Goal: Information Seeking & Learning: Learn about a topic

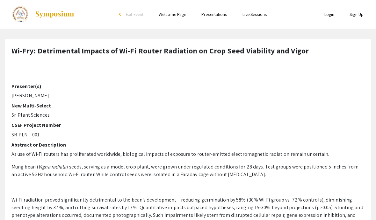
select select "custom"
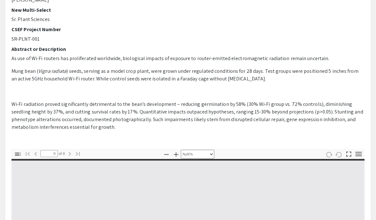
type input "1"
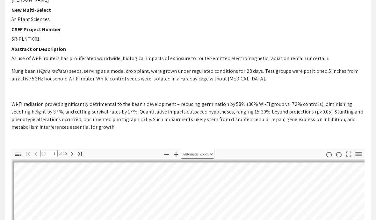
select select "auto"
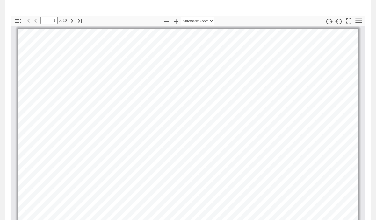
scroll to position [221, 0]
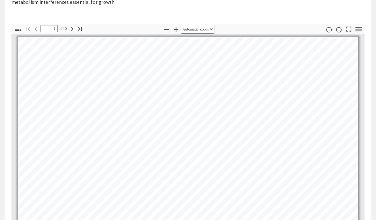
click at [71, 33] on button "Next" at bounding box center [72, 28] width 11 height 9
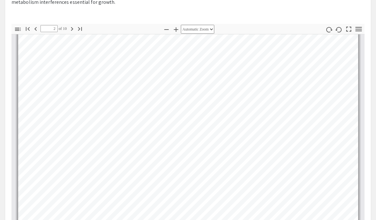
click at [74, 33] on button "Next" at bounding box center [72, 28] width 11 height 9
click at [72, 31] on icon "button" at bounding box center [72, 29] width 8 height 8
click at [73, 27] on icon "button" at bounding box center [72, 29] width 8 height 8
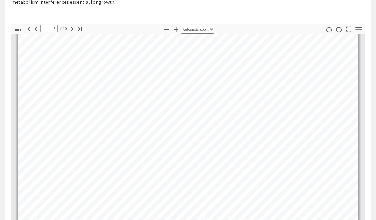
scroll to position [781, 0]
click at [76, 31] on button "Go to Last Page" at bounding box center [80, 28] width 11 height 9
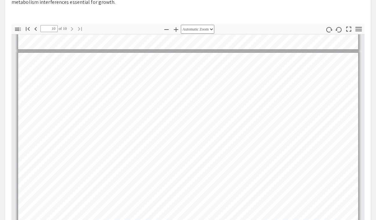
click at [37, 30] on icon "button" at bounding box center [36, 29] width 8 height 8
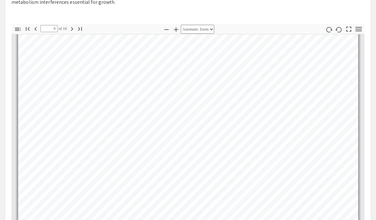
click at [37, 32] on icon "button" at bounding box center [36, 29] width 8 height 8
click at [33, 30] on icon "button" at bounding box center [36, 29] width 8 height 8
click at [37, 31] on icon "button" at bounding box center [36, 29] width 8 height 8
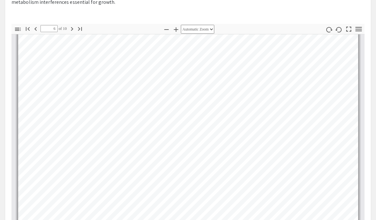
click at [70, 28] on icon "button" at bounding box center [72, 29] width 8 height 8
click at [77, 31] on icon "button" at bounding box center [80, 29] width 8 height 8
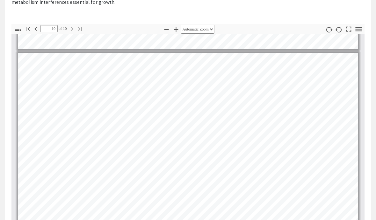
click at [35, 29] on icon "button" at bounding box center [35, 29] width 2 height 4
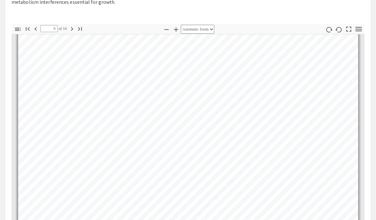
click at [35, 26] on icon "button" at bounding box center [36, 29] width 8 height 8
click at [36, 29] on icon "button" at bounding box center [36, 29] width 8 height 8
click at [72, 29] on icon "button" at bounding box center [72, 29] width 8 height 8
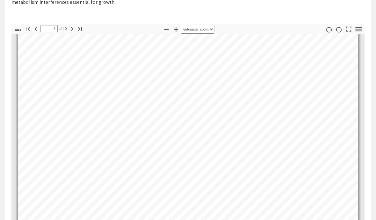
click at [74, 29] on icon "button" at bounding box center [72, 29] width 8 height 8
type input "9"
